Goal: Task Accomplishment & Management: Manage account settings

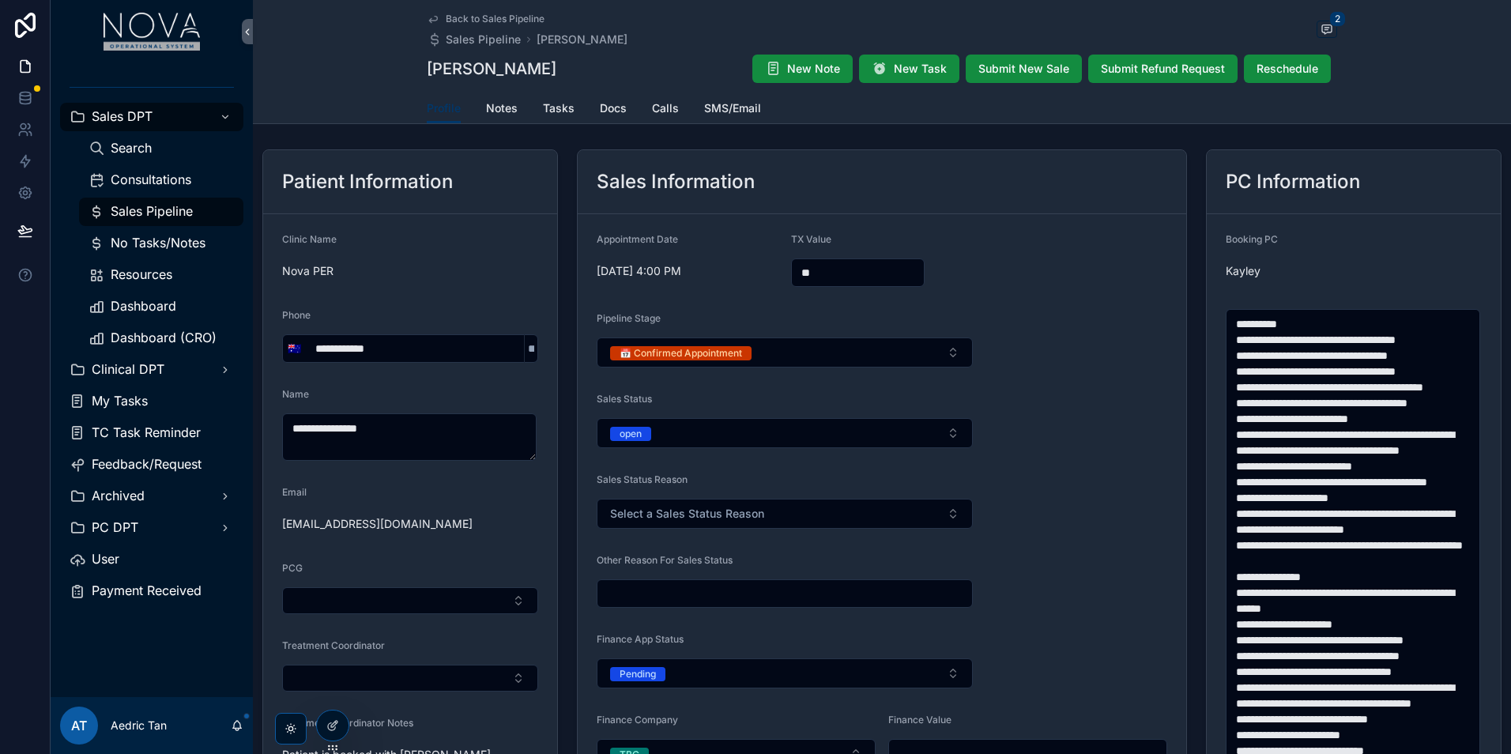
click at [507, 9] on div "Back to Sales Pipeline Sales Pipeline Carmel O'Connor 2 Carmel O'Connor New Not…" at bounding box center [882, 46] width 911 height 93
click at [521, 12] on div "Back to Sales Pipeline Sales Pipeline Carmel O'Connor 2 Carmel O'Connor New Not…" at bounding box center [882, 46] width 911 height 93
click at [531, 15] on span "Back to Sales Pipeline" at bounding box center [495, 19] width 99 height 13
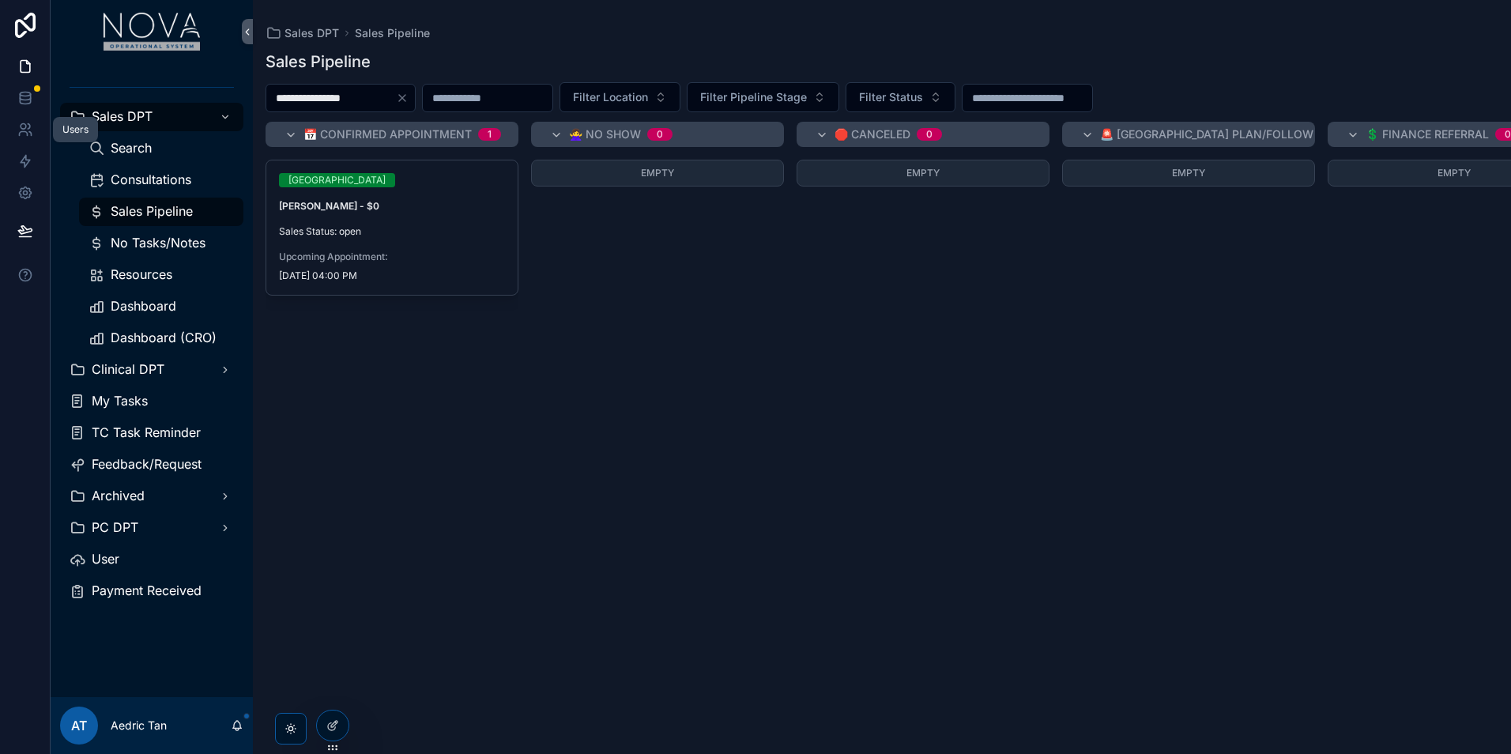
click at [20, 144] on link at bounding box center [25, 130] width 50 height 32
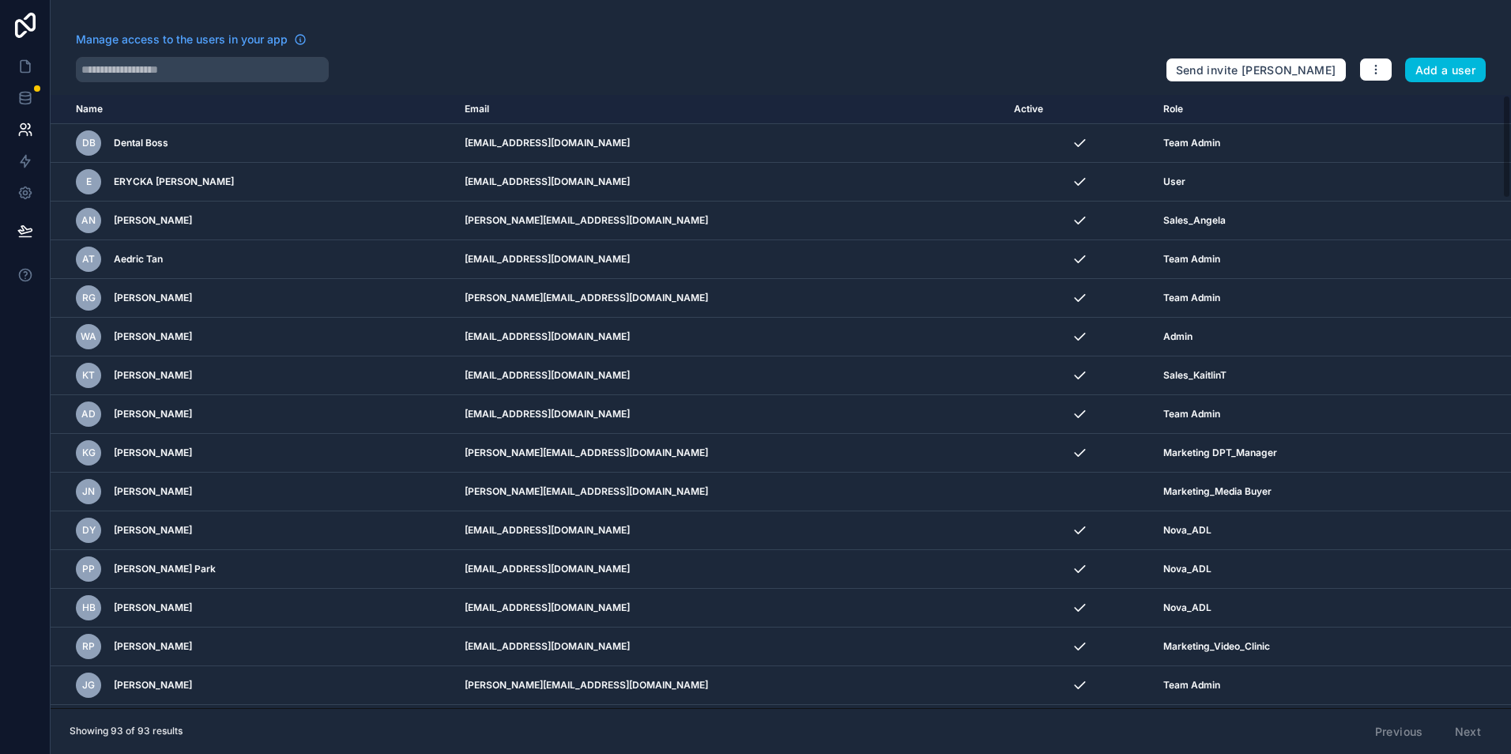
click at [224, 84] on div "Manage access to the users in your app Send invite reminders Add a user Name Em…" at bounding box center [781, 377] width 1461 height 754
click at [221, 78] on input "text" at bounding box center [202, 69] width 253 height 25
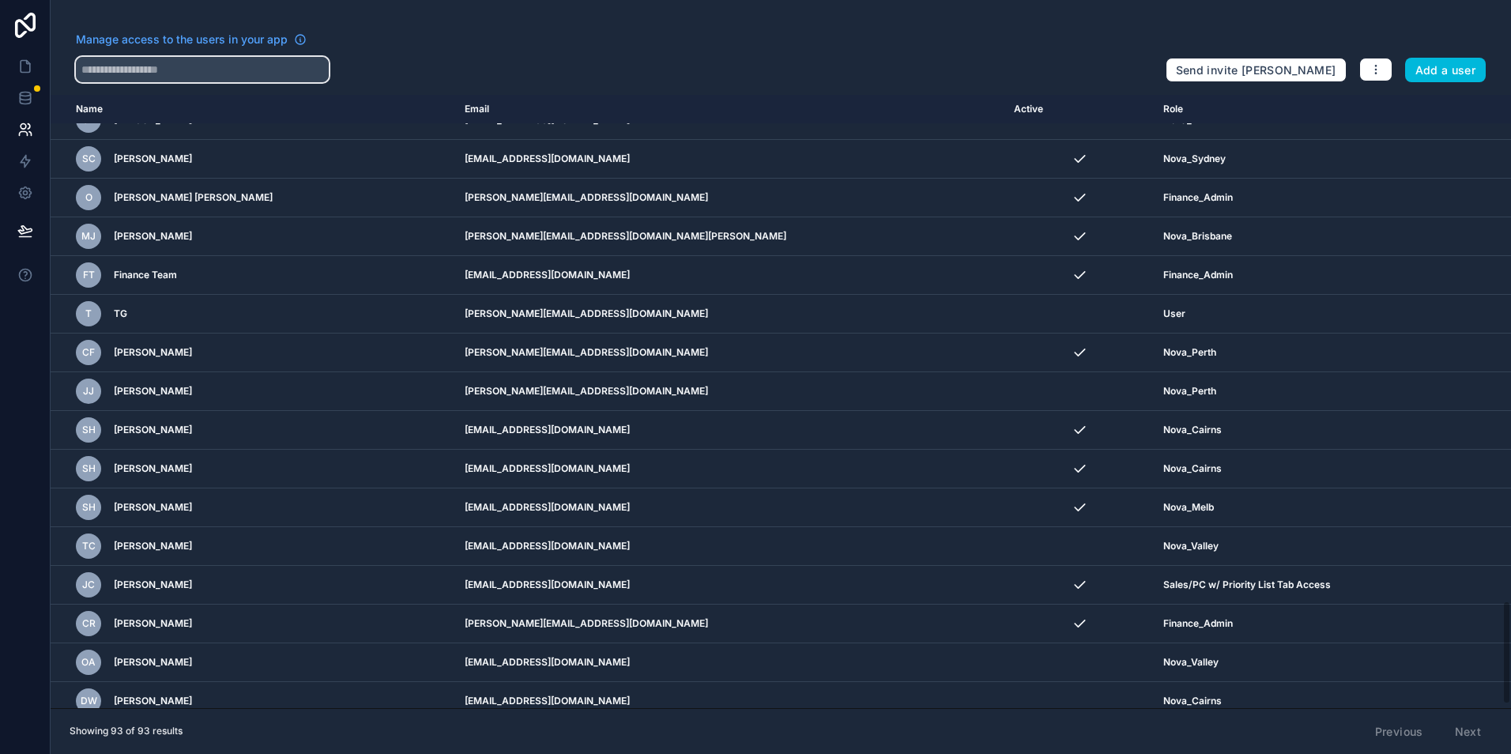
scroll to position [3017, 0]
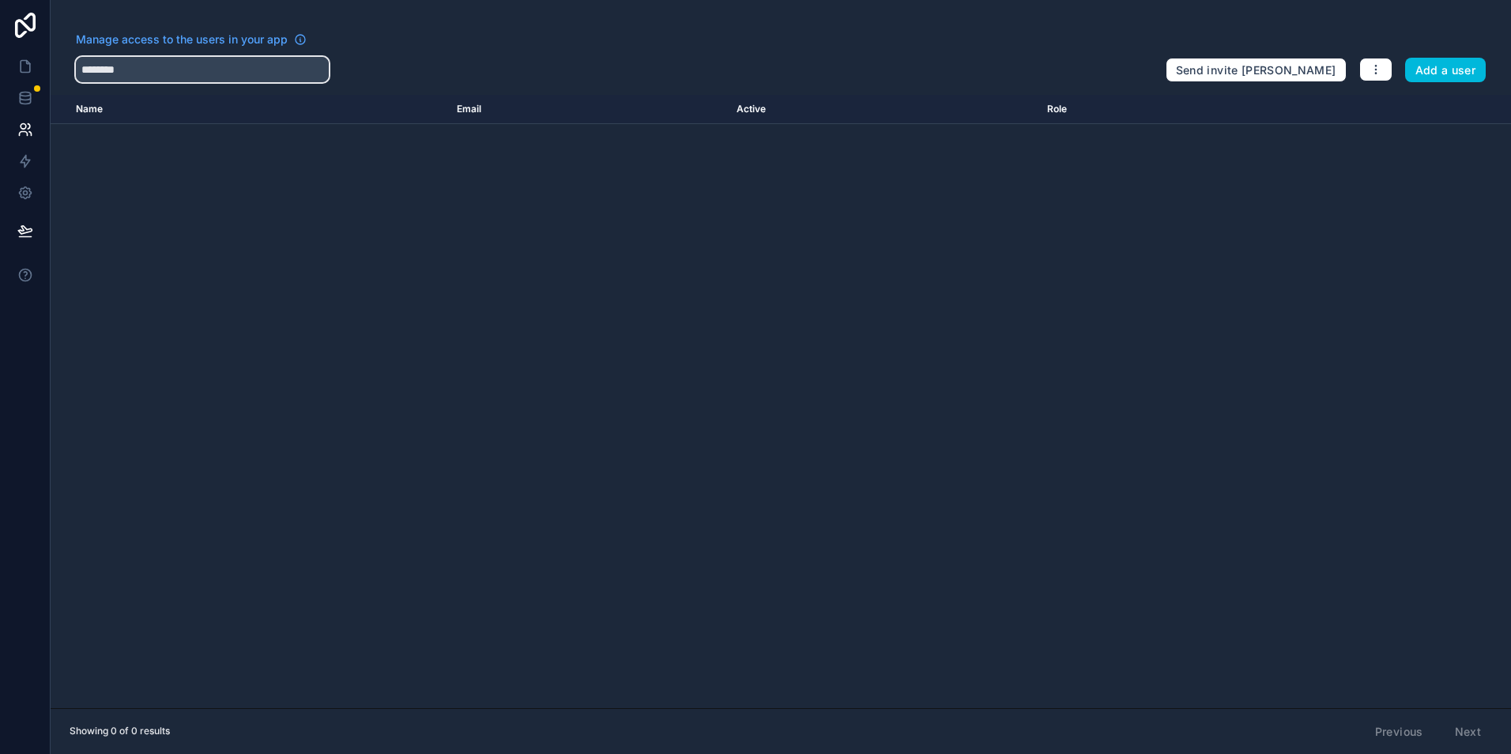
paste input "**********"
type input "**********"
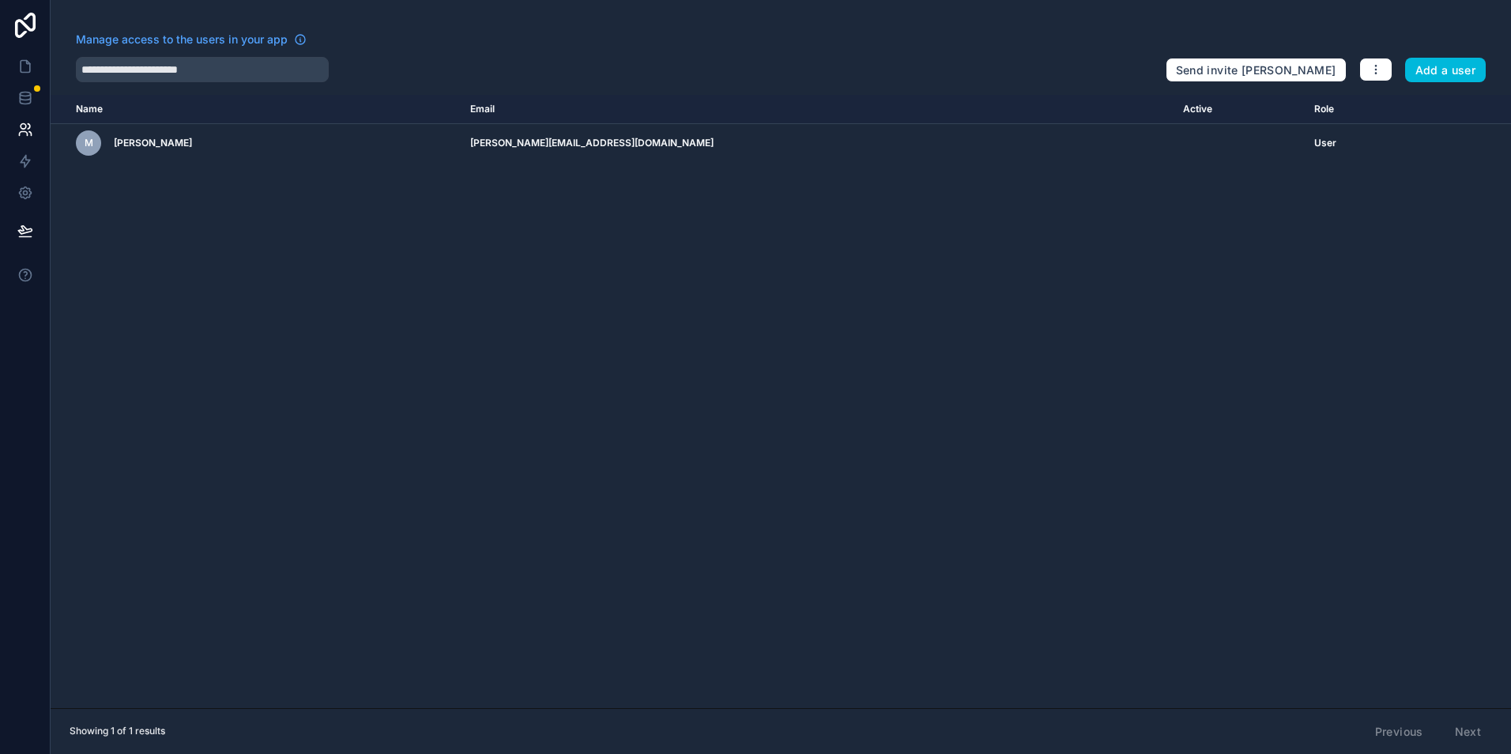
click at [0, 0] on icon "scrollable content" at bounding box center [0, 0] width 0 height 0
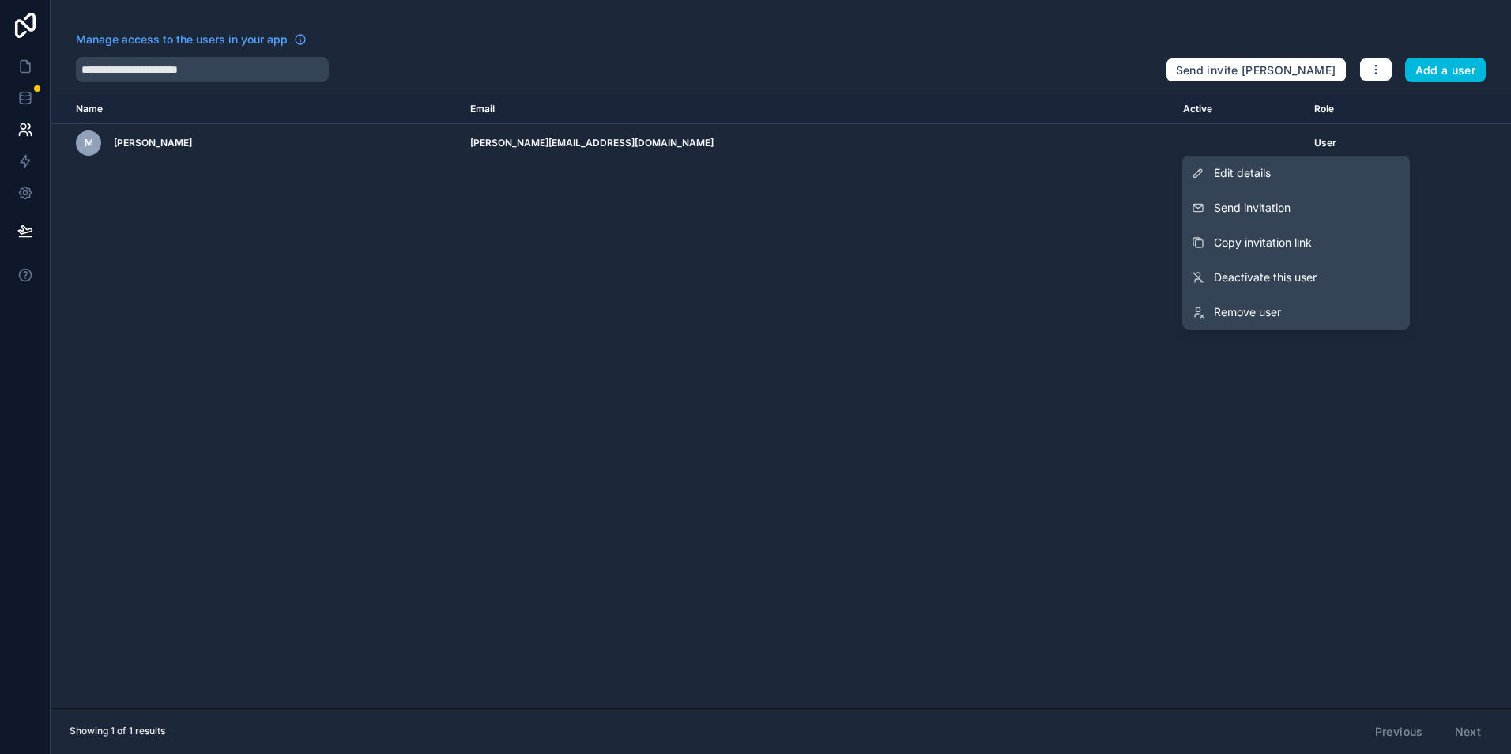
click at [1362, 178] on link "Edit details" at bounding box center [1296, 173] width 228 height 35
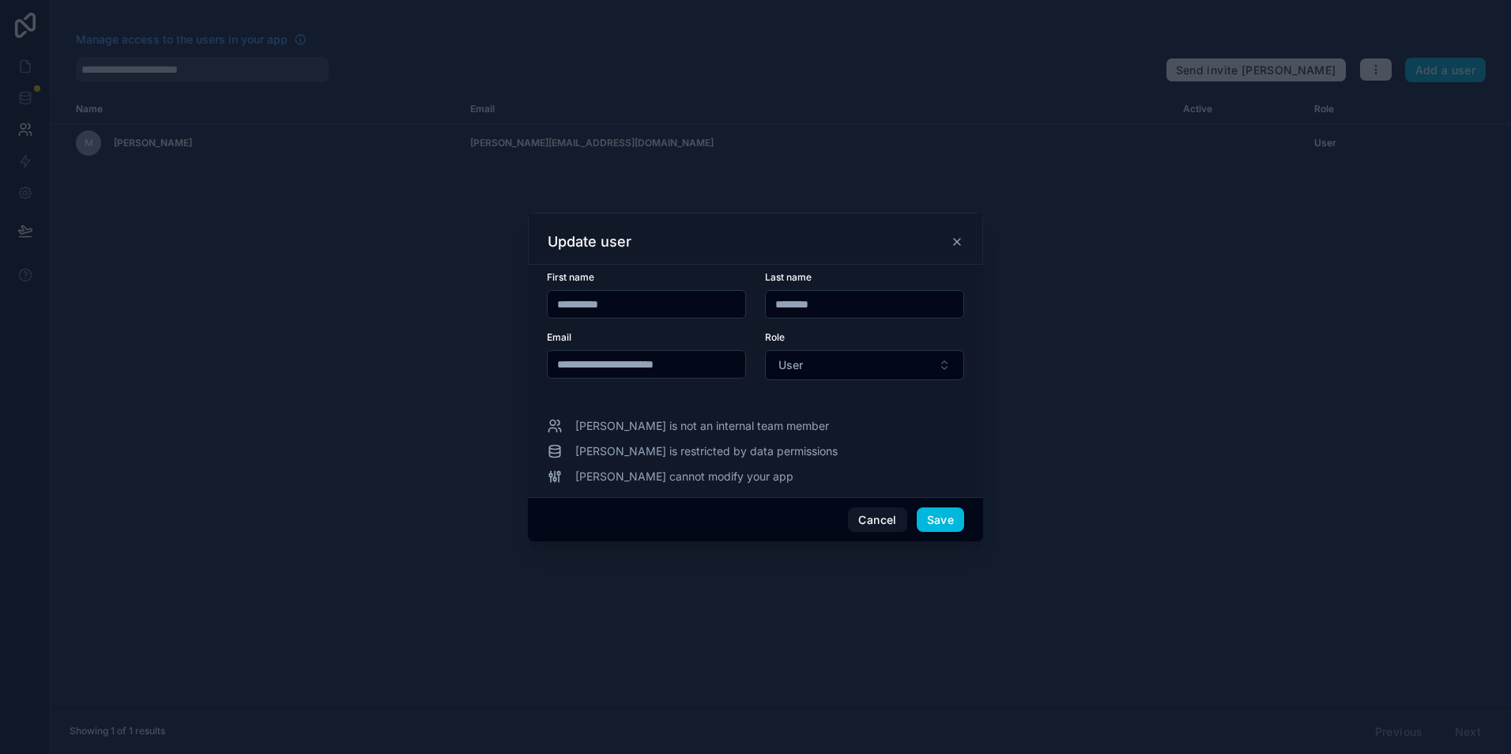
click at [843, 353] on button "User" at bounding box center [864, 365] width 199 height 30
type input "**"
click at [852, 424] on div "Finance_Admin" at bounding box center [865, 429] width 220 height 25
click at [942, 516] on button "Save" at bounding box center [940, 519] width 47 height 25
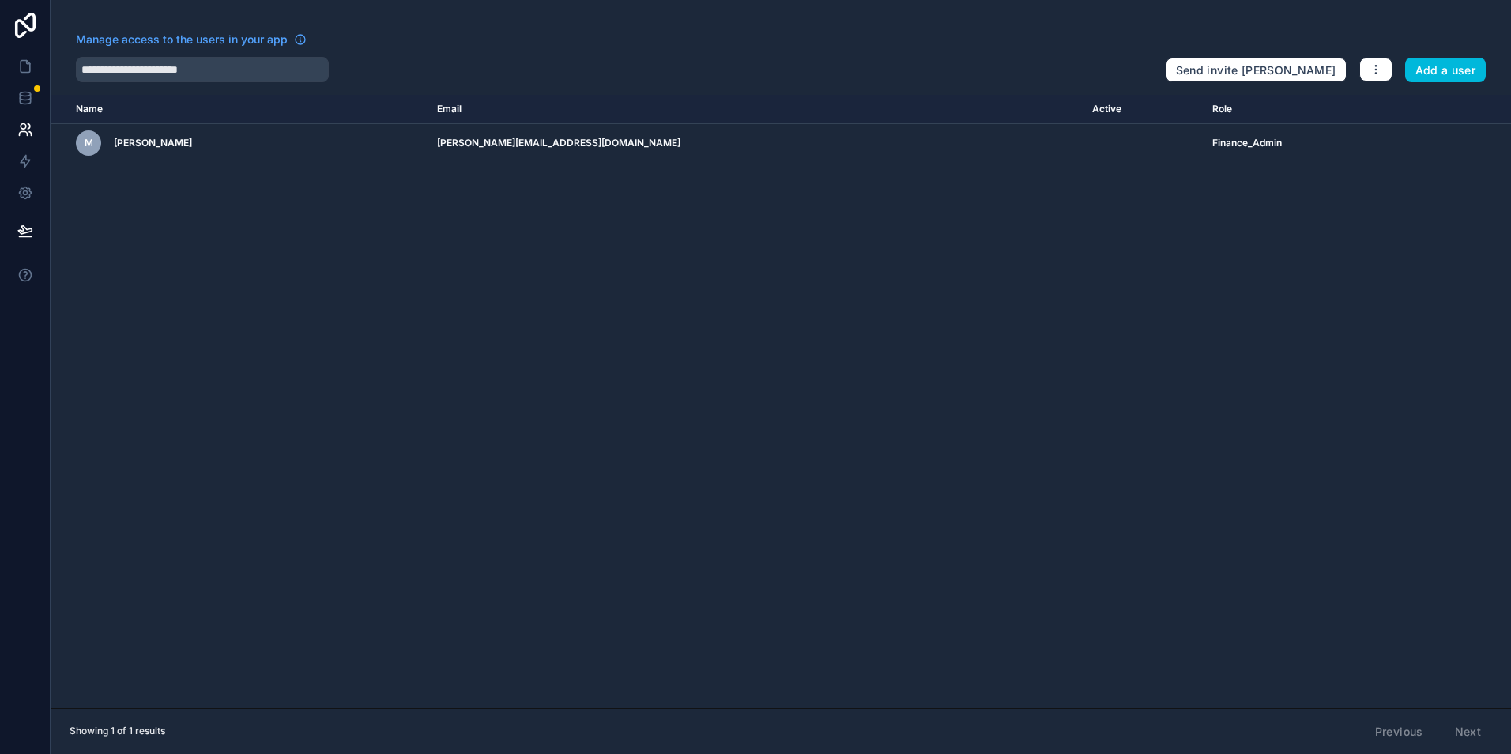
click at [0, 0] on icon "scrollable content" at bounding box center [0, 0] width 0 height 0
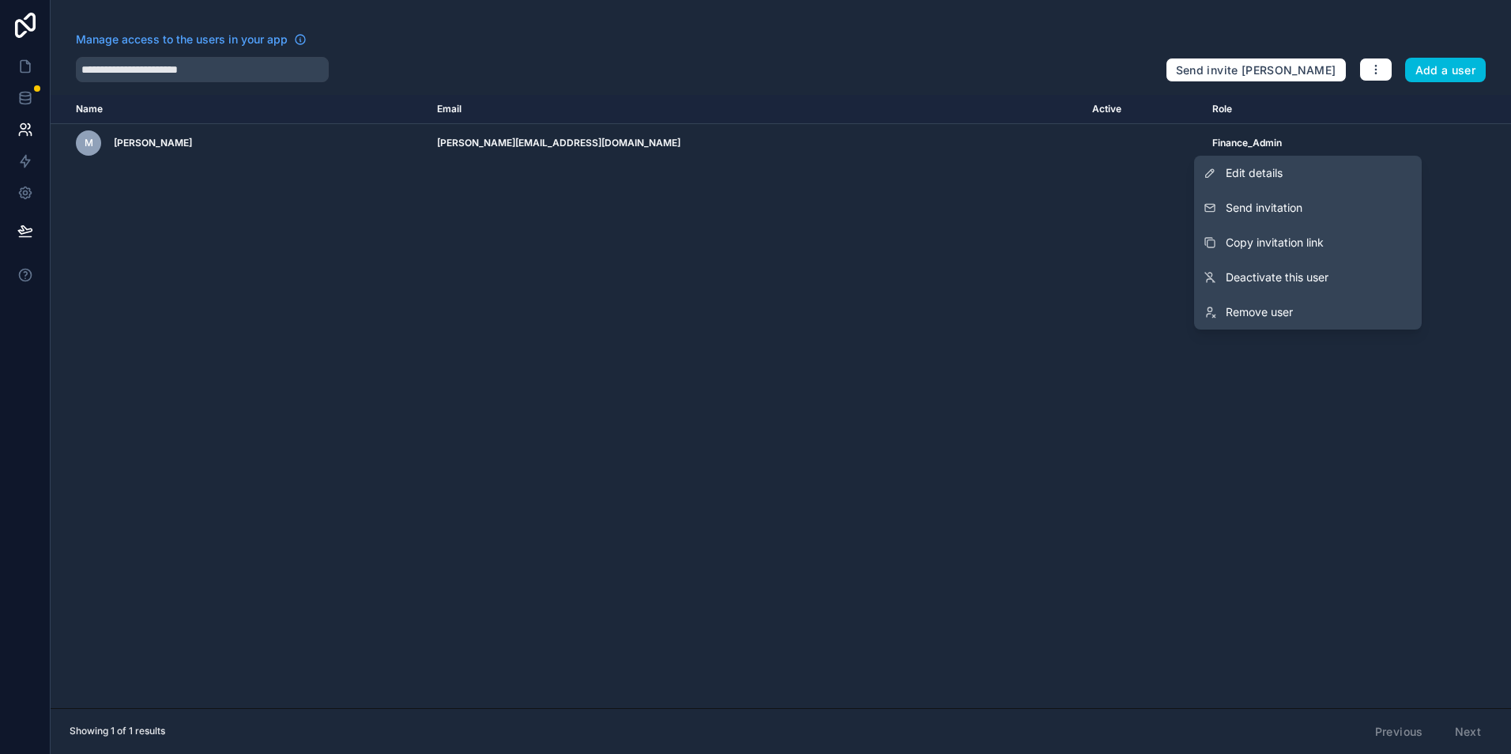
click at [1307, 215] on button "Send invitation" at bounding box center [1308, 207] width 228 height 35
